Goal: Transaction & Acquisition: Purchase product/service

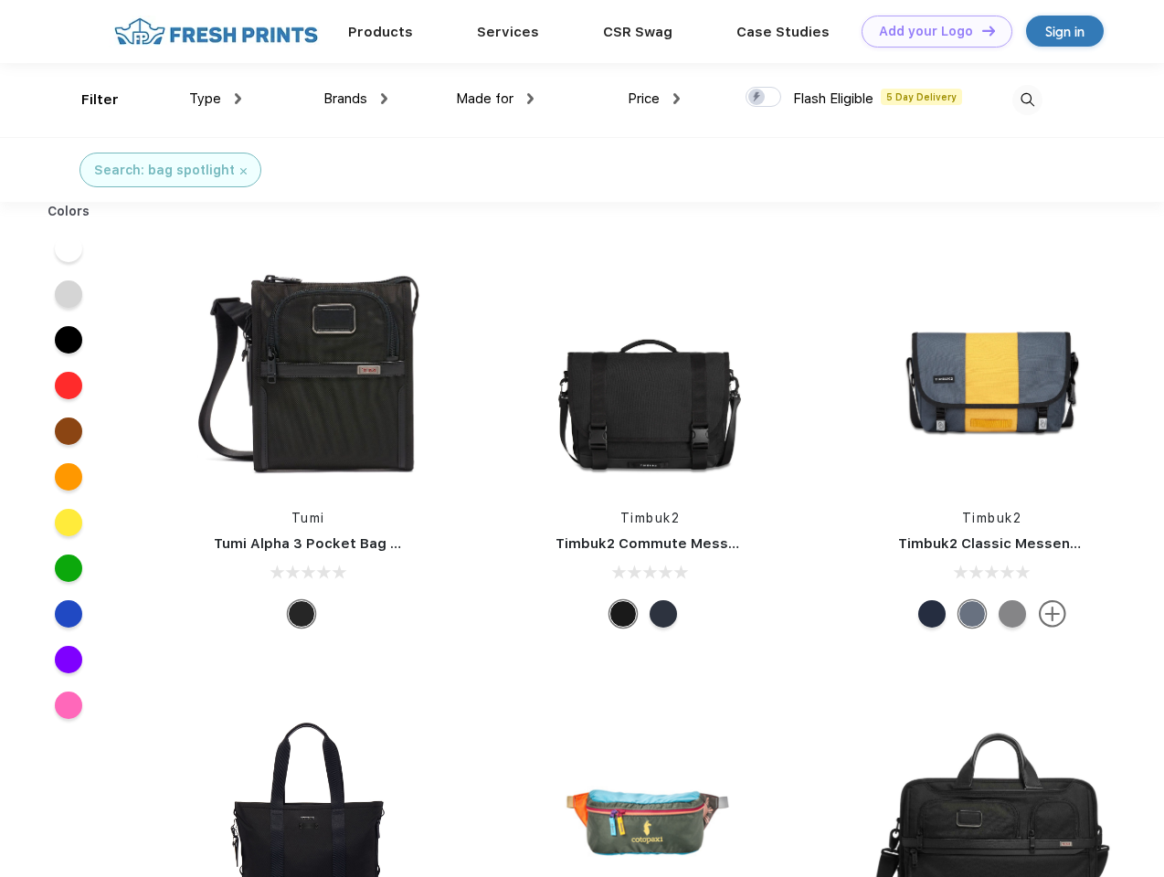
click at [930, 31] on link "Add your Logo Design Tool" at bounding box center [937, 32] width 151 height 32
click at [0, 0] on div "Design Tool" at bounding box center [0, 0] width 0 height 0
click at [981, 30] on link "Add your Logo Design Tool" at bounding box center [937, 32] width 151 height 32
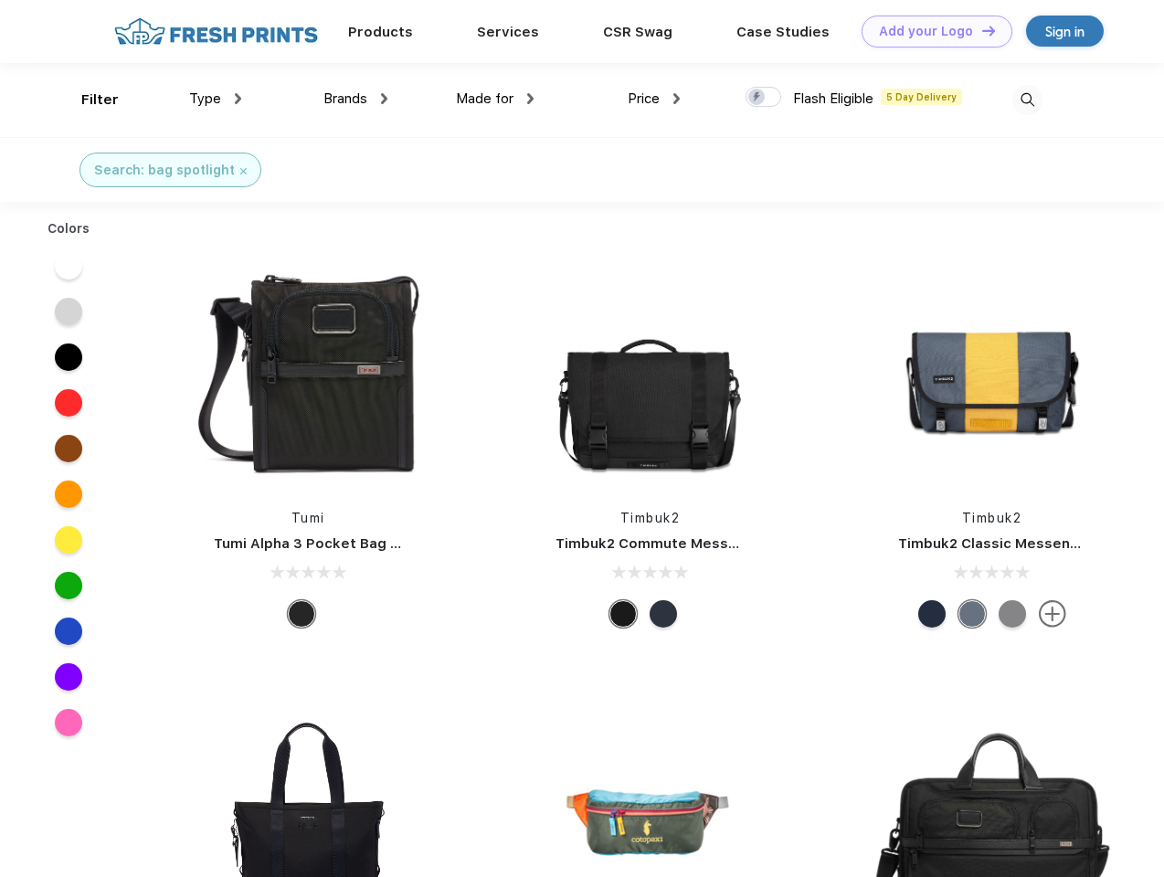
click at [88, 100] on div "Filter" at bounding box center [99, 100] width 37 height 21
click at [216, 99] on span "Type" at bounding box center [205, 98] width 32 height 16
click at [356, 99] on span "Brands" at bounding box center [346, 98] width 44 height 16
click at [495, 99] on span "Made for" at bounding box center [485, 98] width 58 height 16
click at [654, 99] on span "Price" at bounding box center [644, 98] width 32 height 16
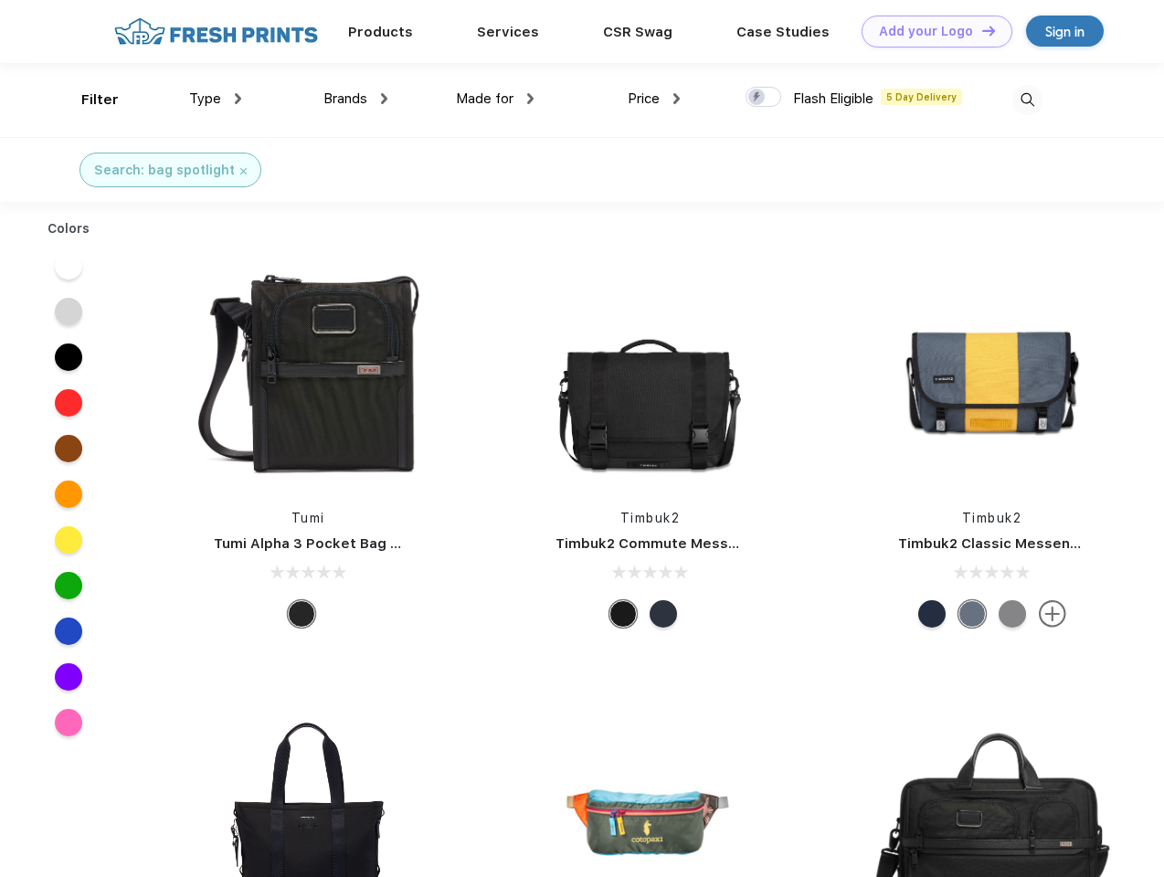
click at [764, 98] on div at bounding box center [764, 97] width 36 height 20
click at [758, 98] on input "checkbox" at bounding box center [752, 92] width 12 height 12
click at [1027, 100] on img at bounding box center [1028, 100] width 30 height 30
